Goal: Find specific page/section: Find specific page/section

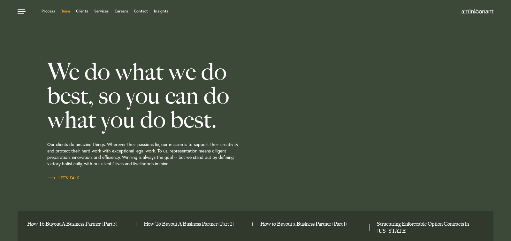
click at [64, 10] on link "Team" at bounding box center [65, 11] width 9 height 4
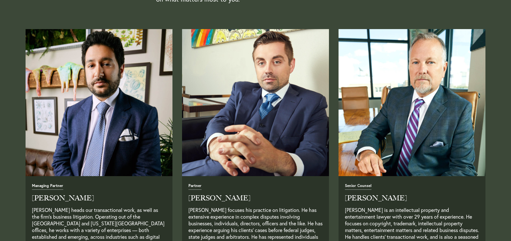
scroll to position [253, 0]
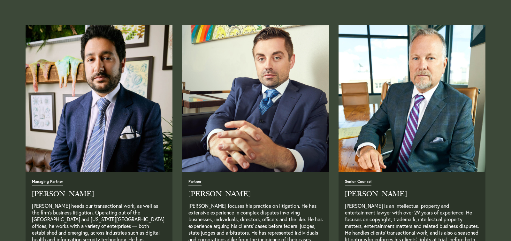
click at [89, 116] on img "Read Full Bio" at bounding box center [99, 98] width 154 height 154
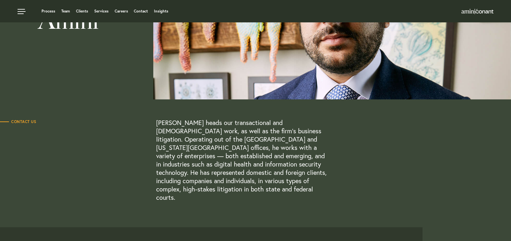
scroll to position [84, 0]
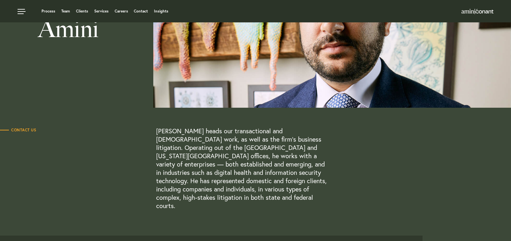
click at [166, 132] on p "Neema Amini heads our transactional and contract work, as well as the firm’s bu…" at bounding box center [242, 168] width 172 height 83
drag, startPoint x: 166, startPoint y: 132, endPoint x: 188, endPoint y: 132, distance: 21.7
click at [188, 132] on p "Neema Amini heads our transactional and contract work, as well as the firm’s bu…" at bounding box center [242, 168] width 172 height 83
